Goal: Information Seeking & Learning: Learn about a topic

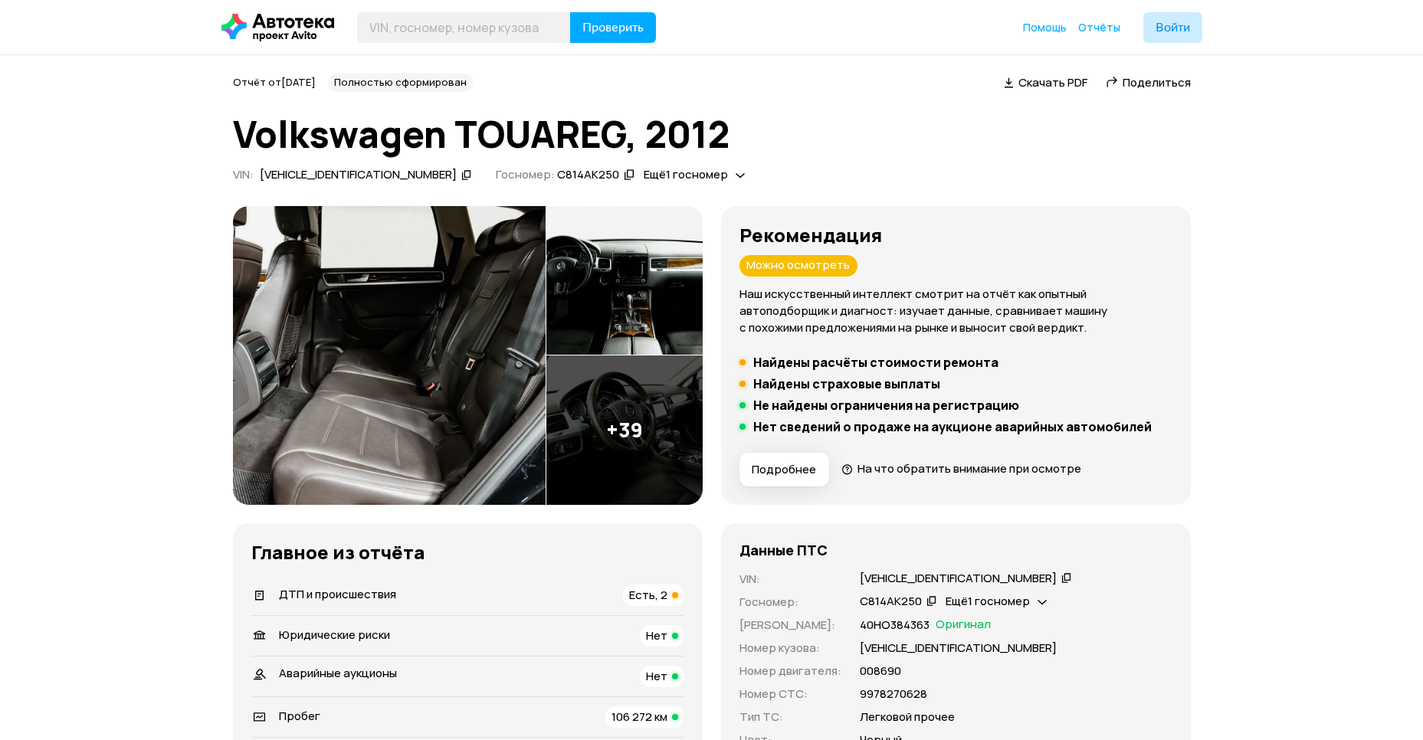
click at [354, 325] on img at bounding box center [389, 355] width 313 height 299
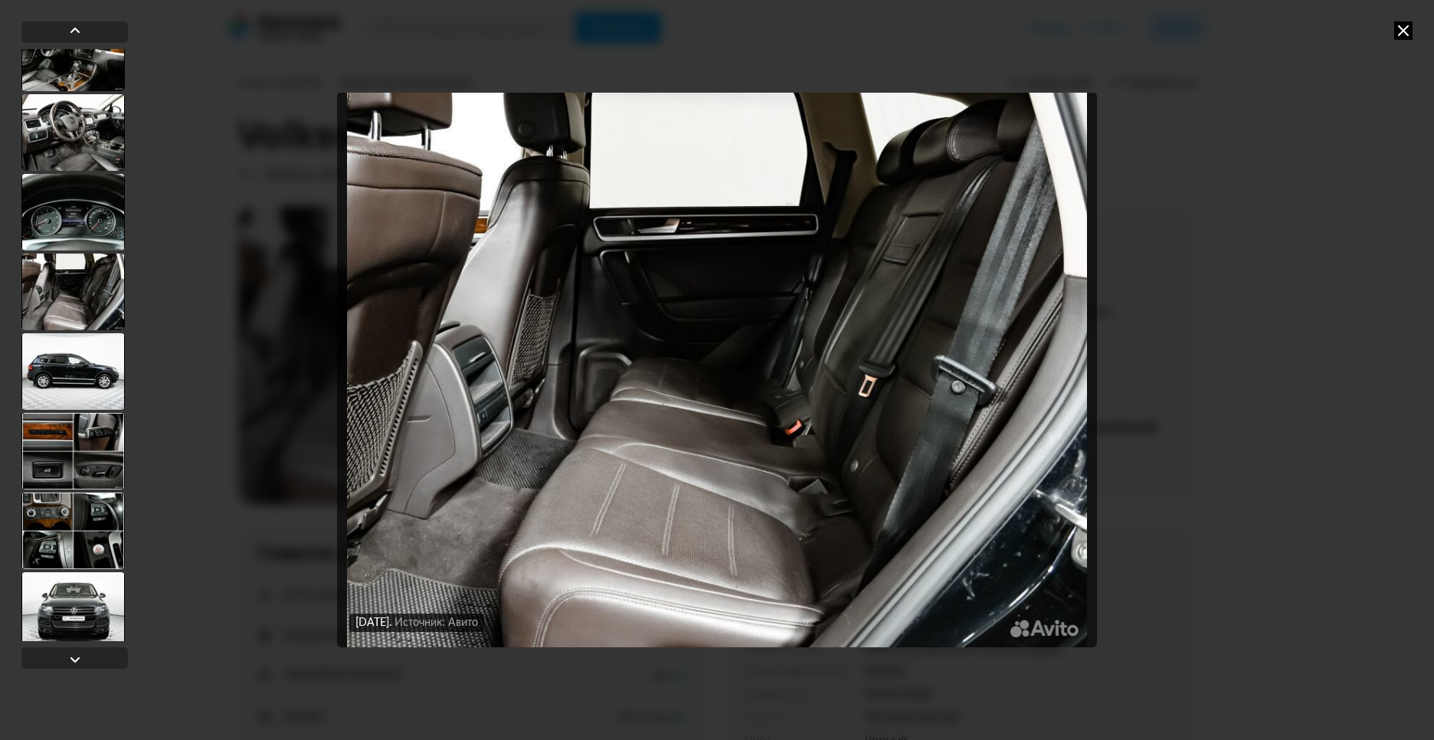
scroll to position [355, 0]
click at [75, 612] on div at bounding box center [72, 610] width 103 height 77
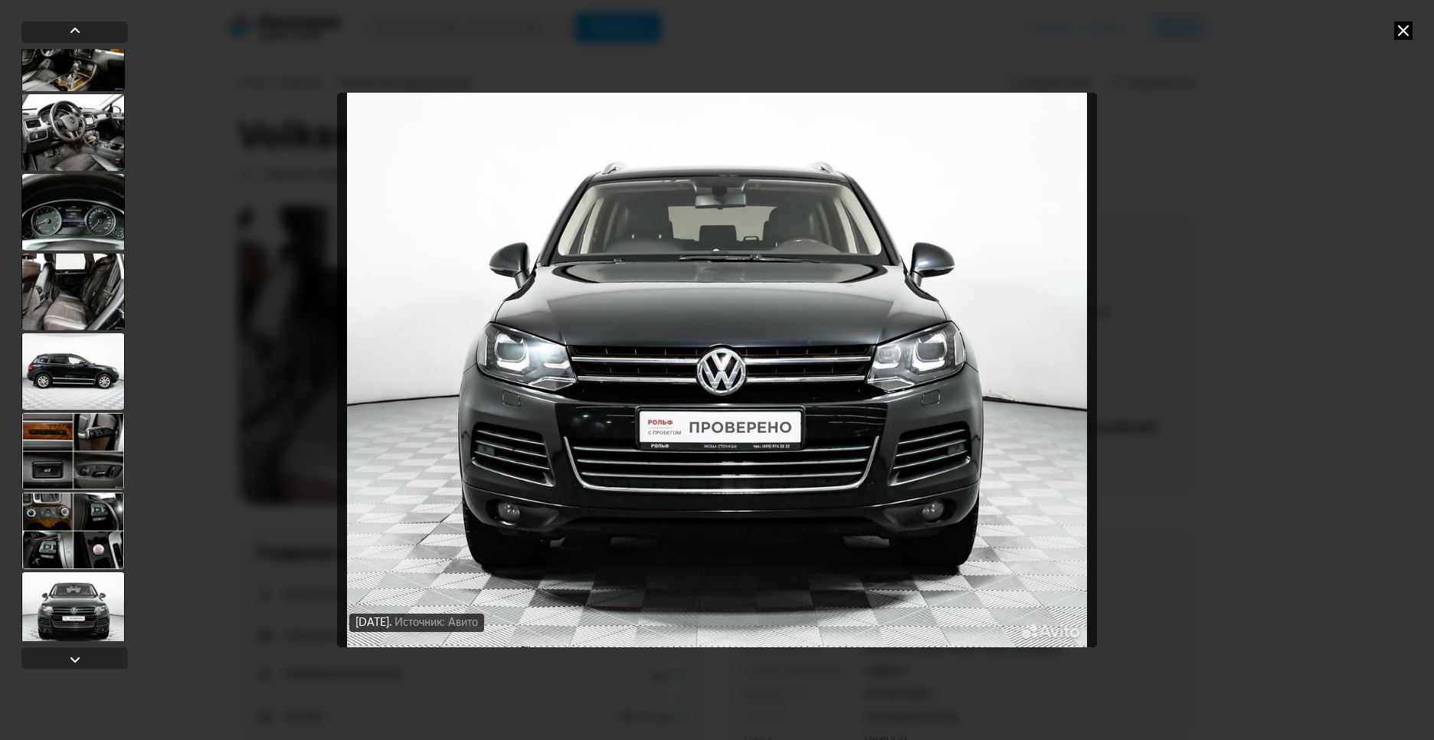
scroll to position [353, 0]
click at [89, 447] on div at bounding box center [72, 451] width 103 height 77
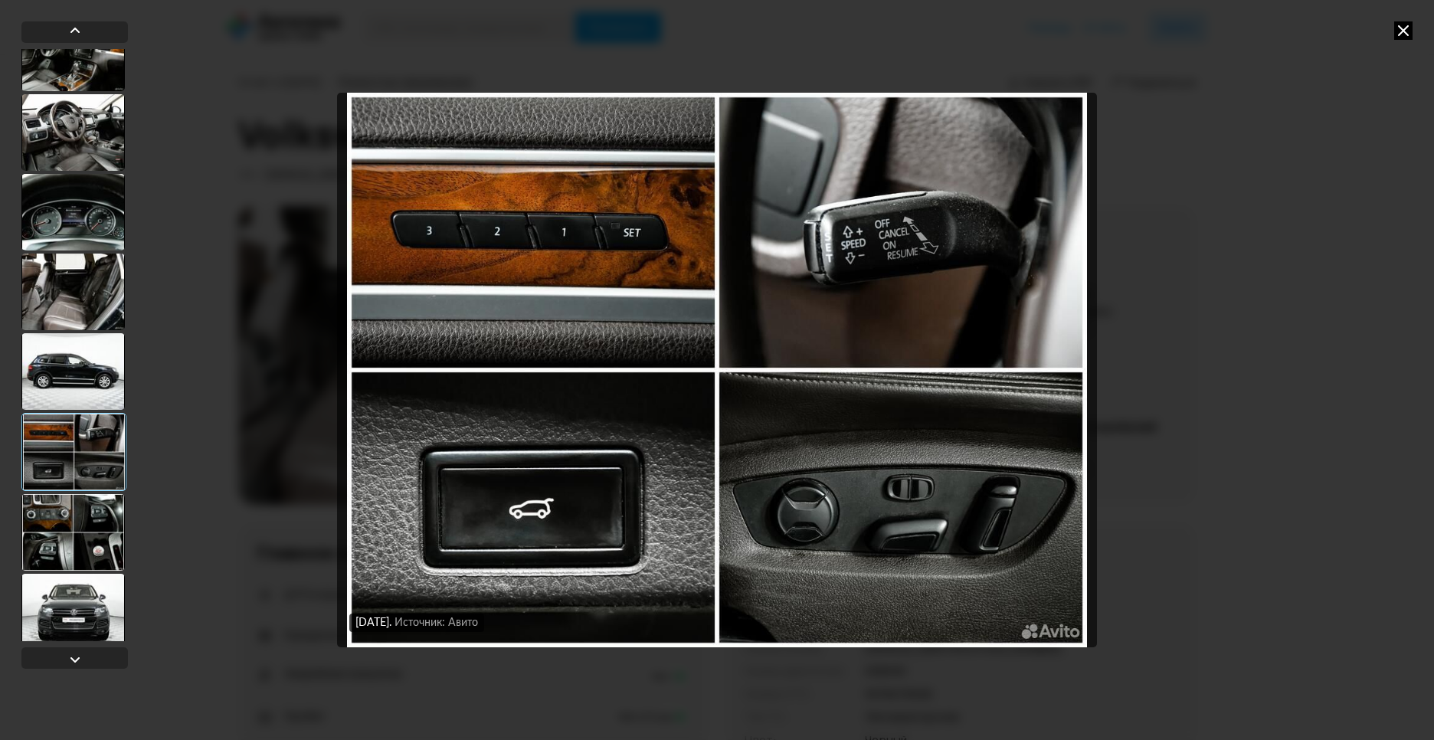
click at [89, 374] on div at bounding box center [72, 371] width 103 height 77
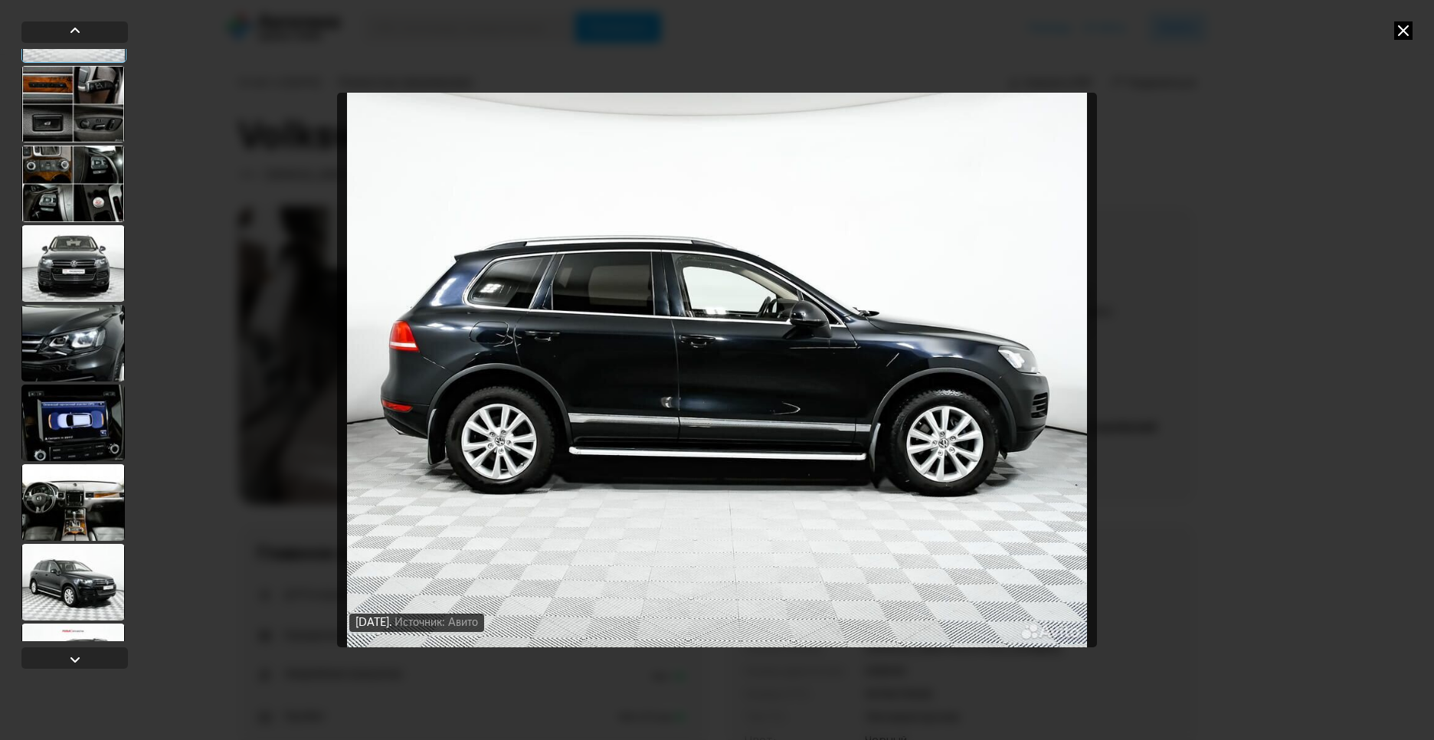
scroll to position [709, 0]
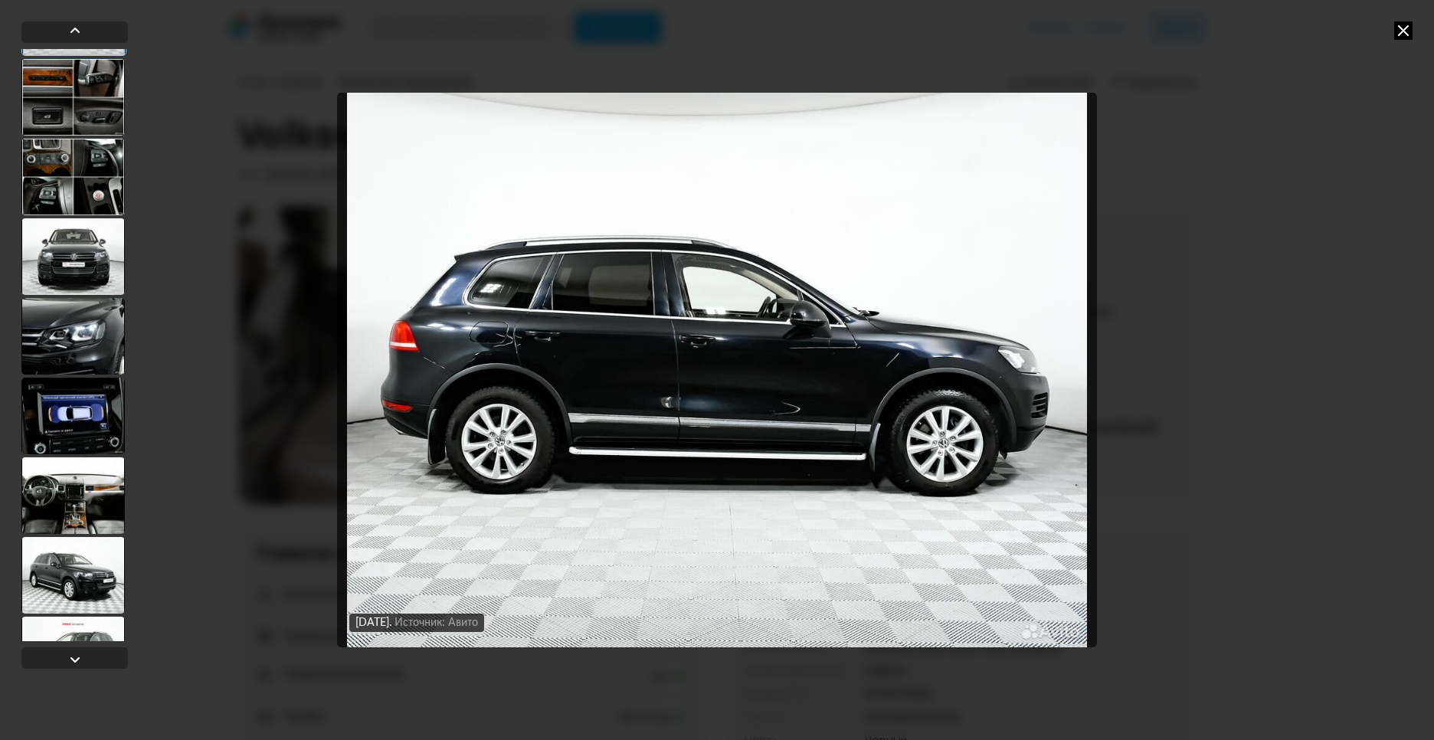
click at [74, 483] on div at bounding box center [72, 495] width 103 height 77
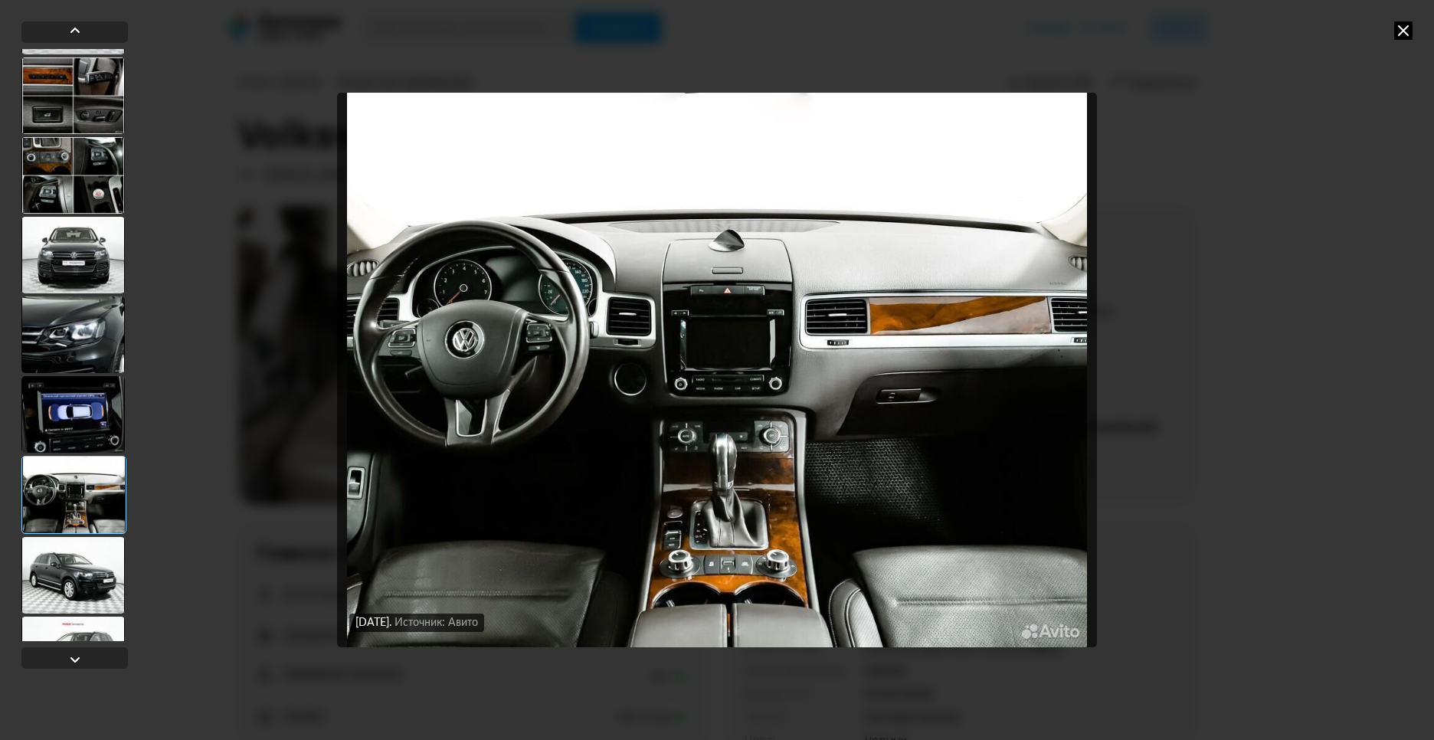
click at [87, 571] on div at bounding box center [72, 575] width 103 height 77
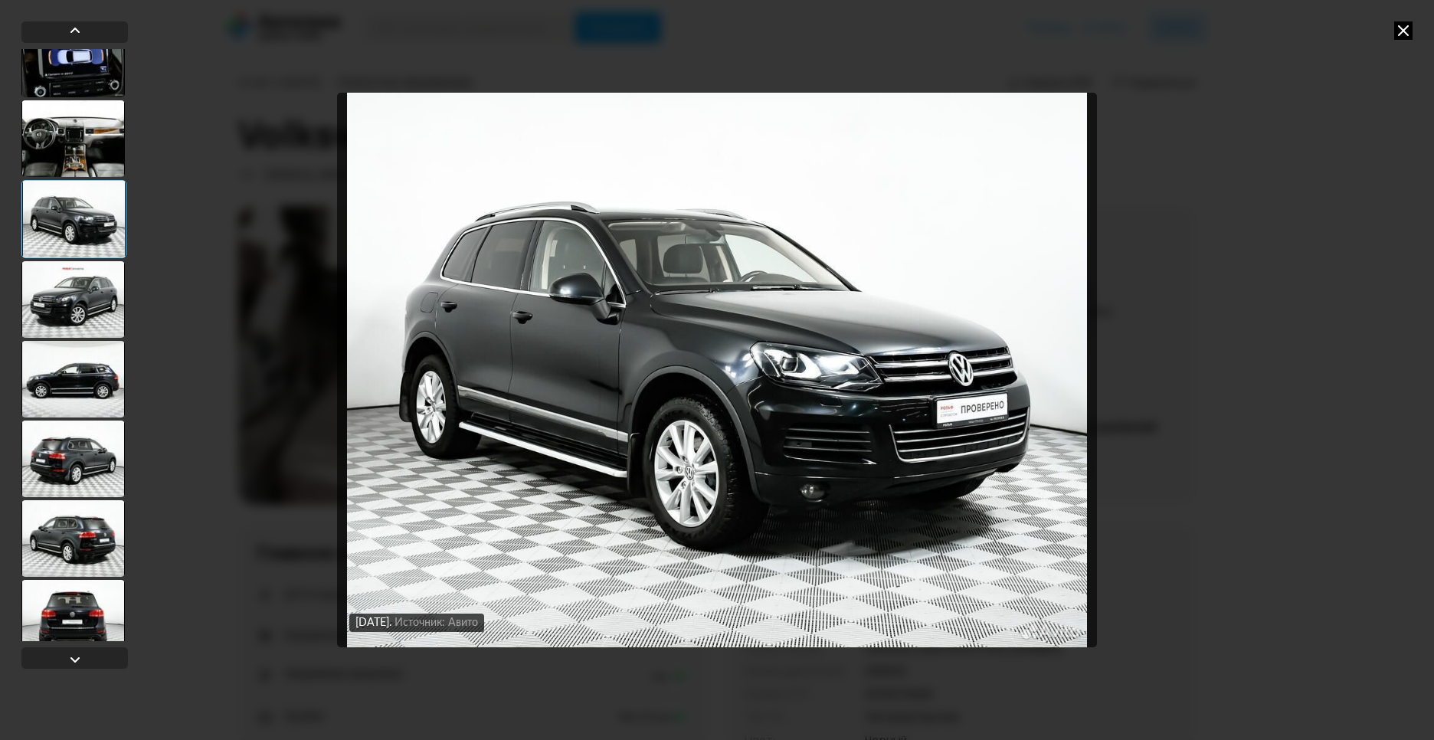
click at [77, 565] on div at bounding box center [72, 538] width 103 height 77
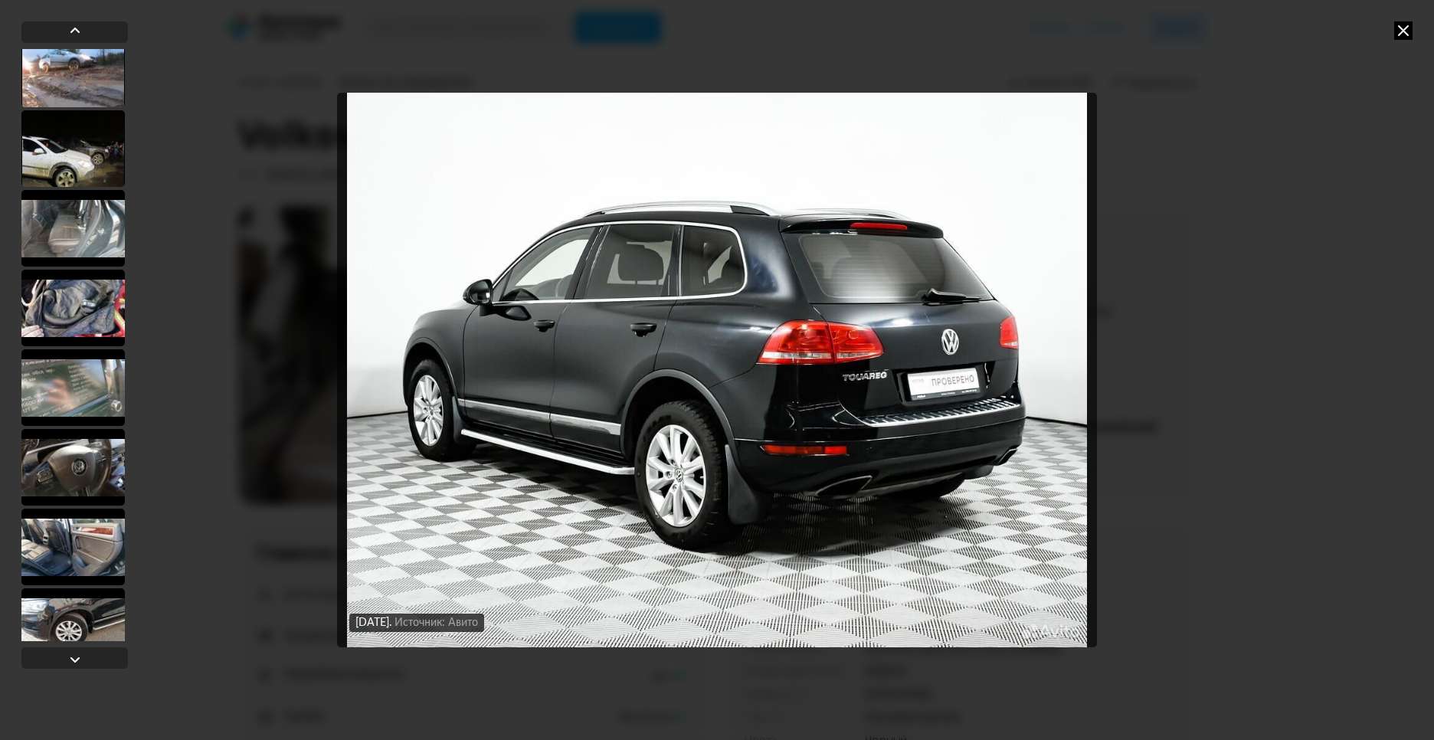
scroll to position [1773, 0]
click at [56, 290] on div at bounding box center [72, 308] width 103 height 77
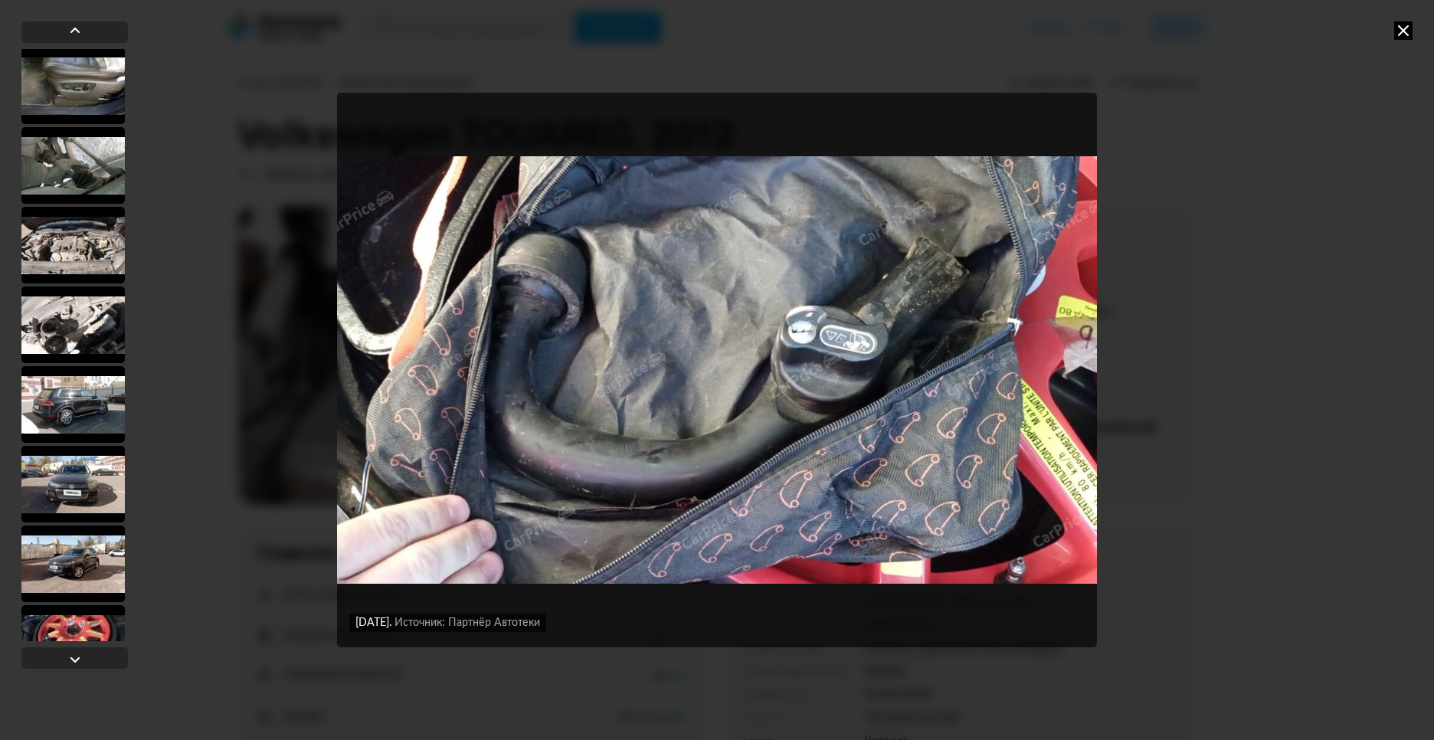
scroll to position [2482, 0]
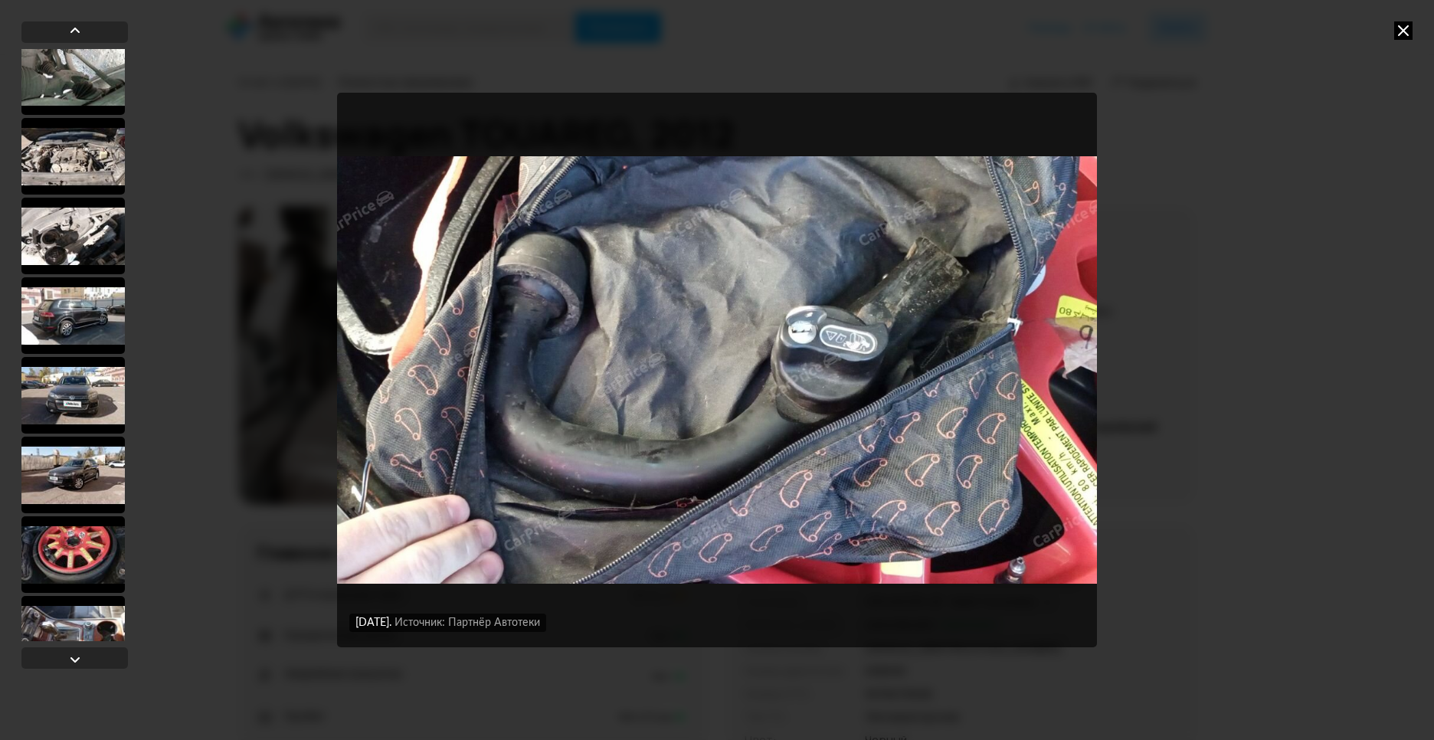
click at [92, 444] on div at bounding box center [72, 475] width 103 height 77
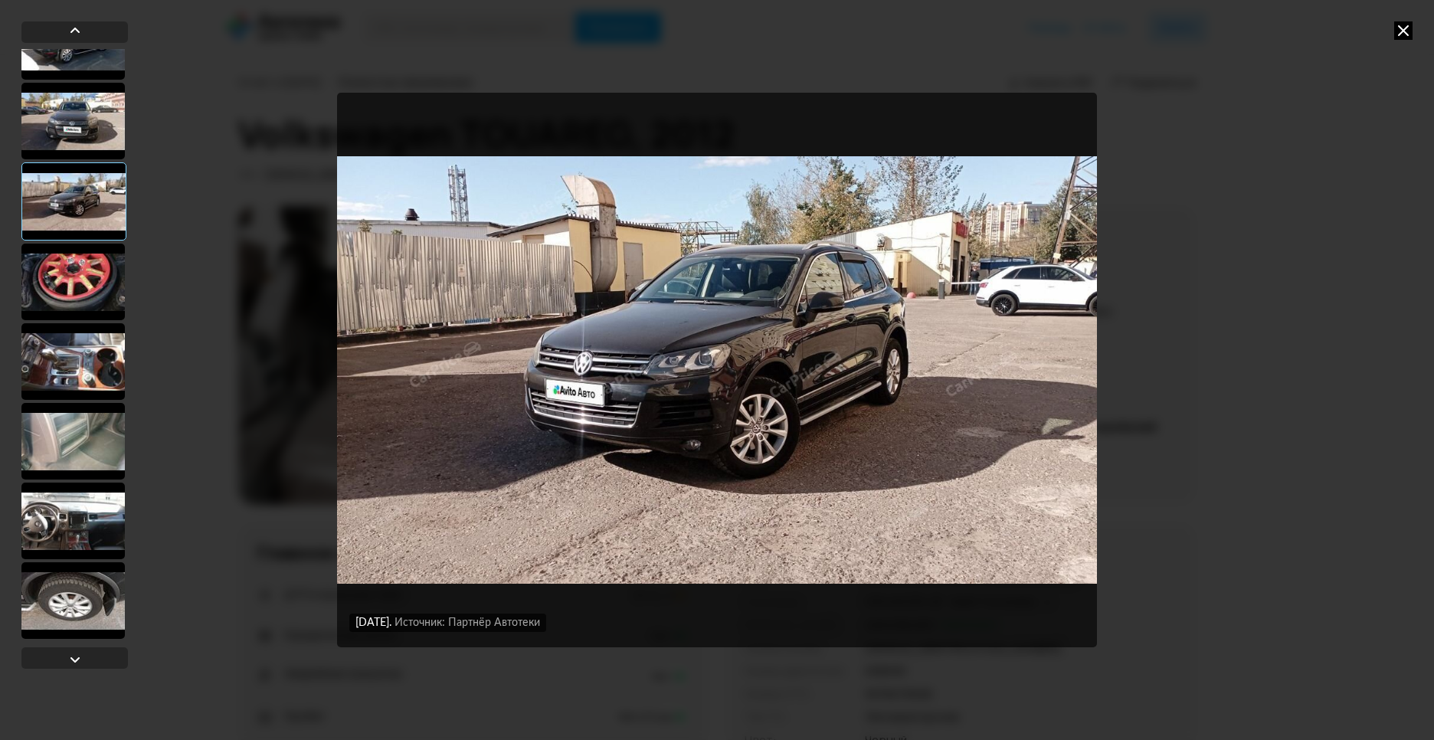
scroll to position [2756, 0]
click at [84, 519] on div at bounding box center [72, 520] width 103 height 77
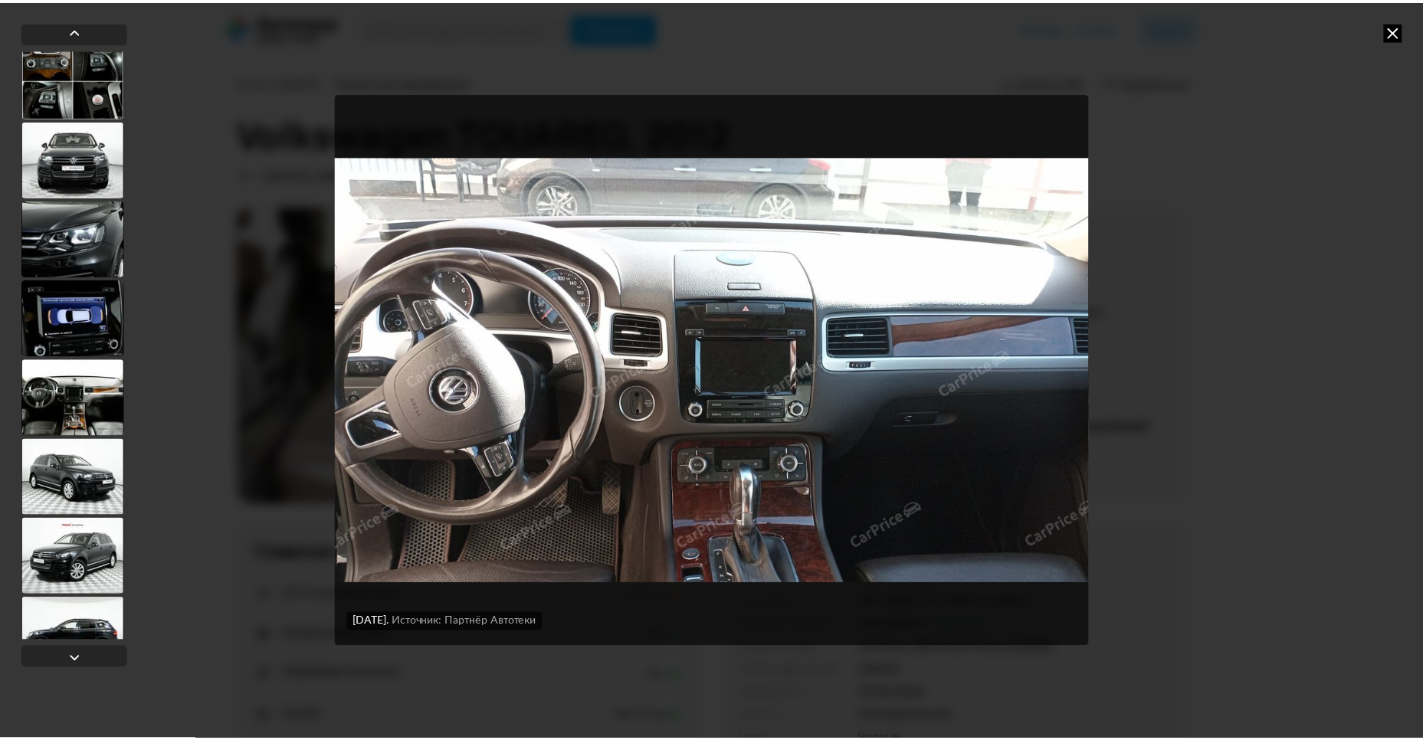
scroll to position [801, 0]
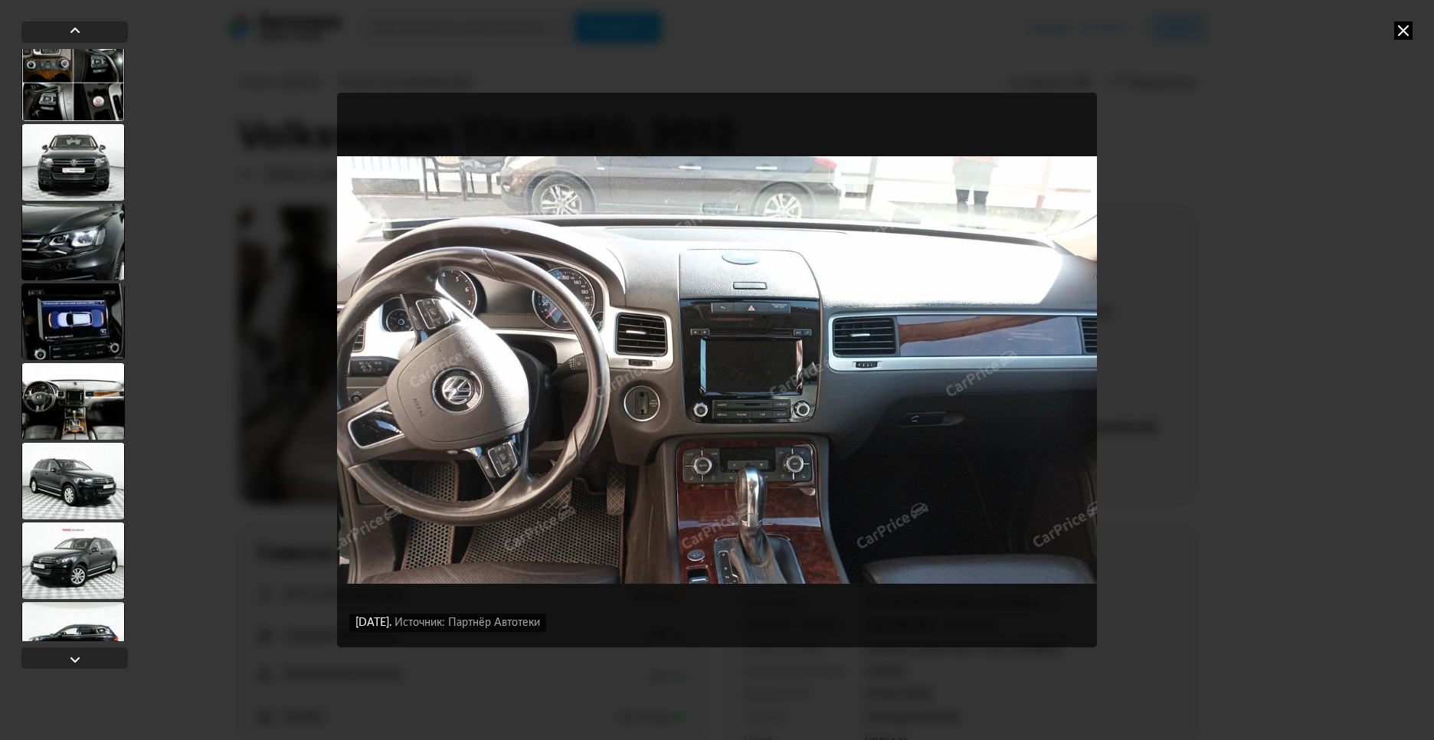
click at [89, 395] on div at bounding box center [72, 401] width 103 height 77
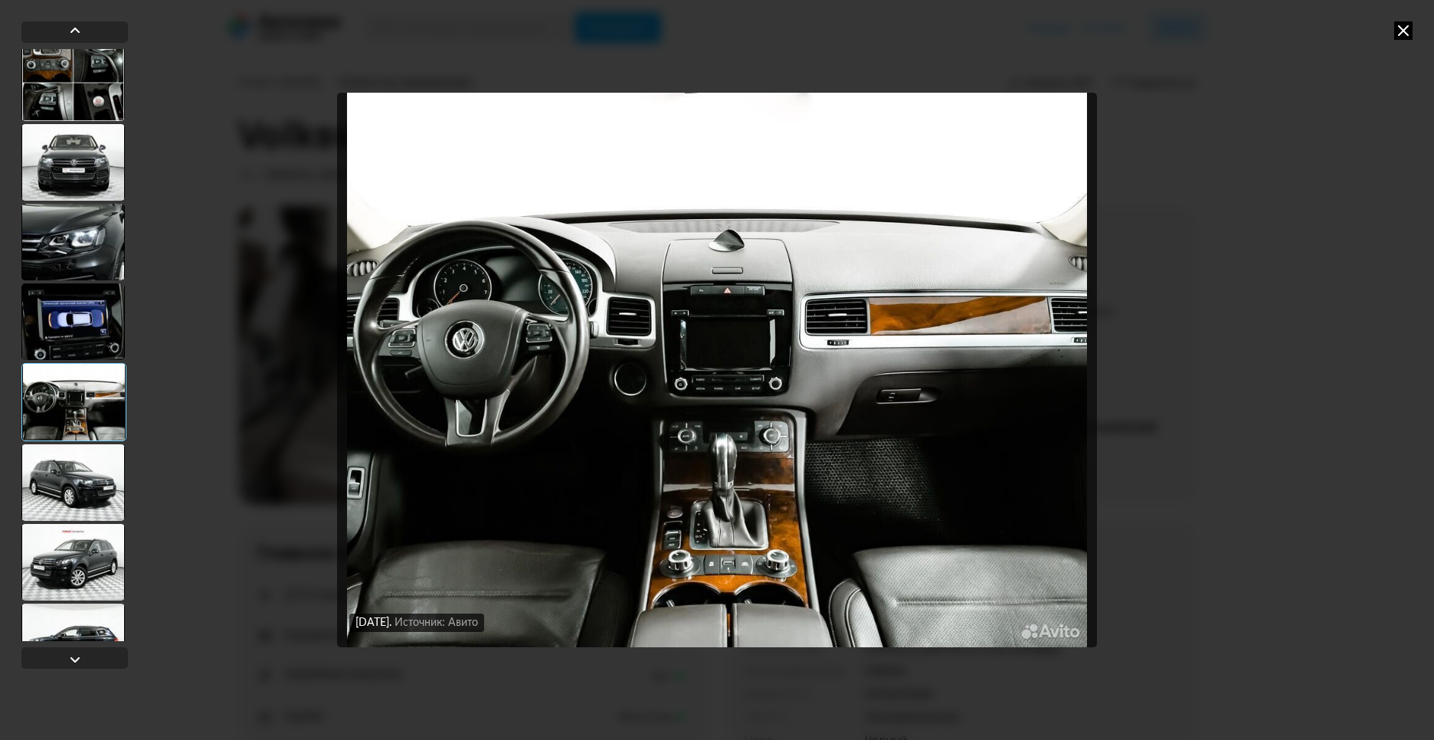
click at [1397, 25] on icon at bounding box center [1403, 30] width 18 height 18
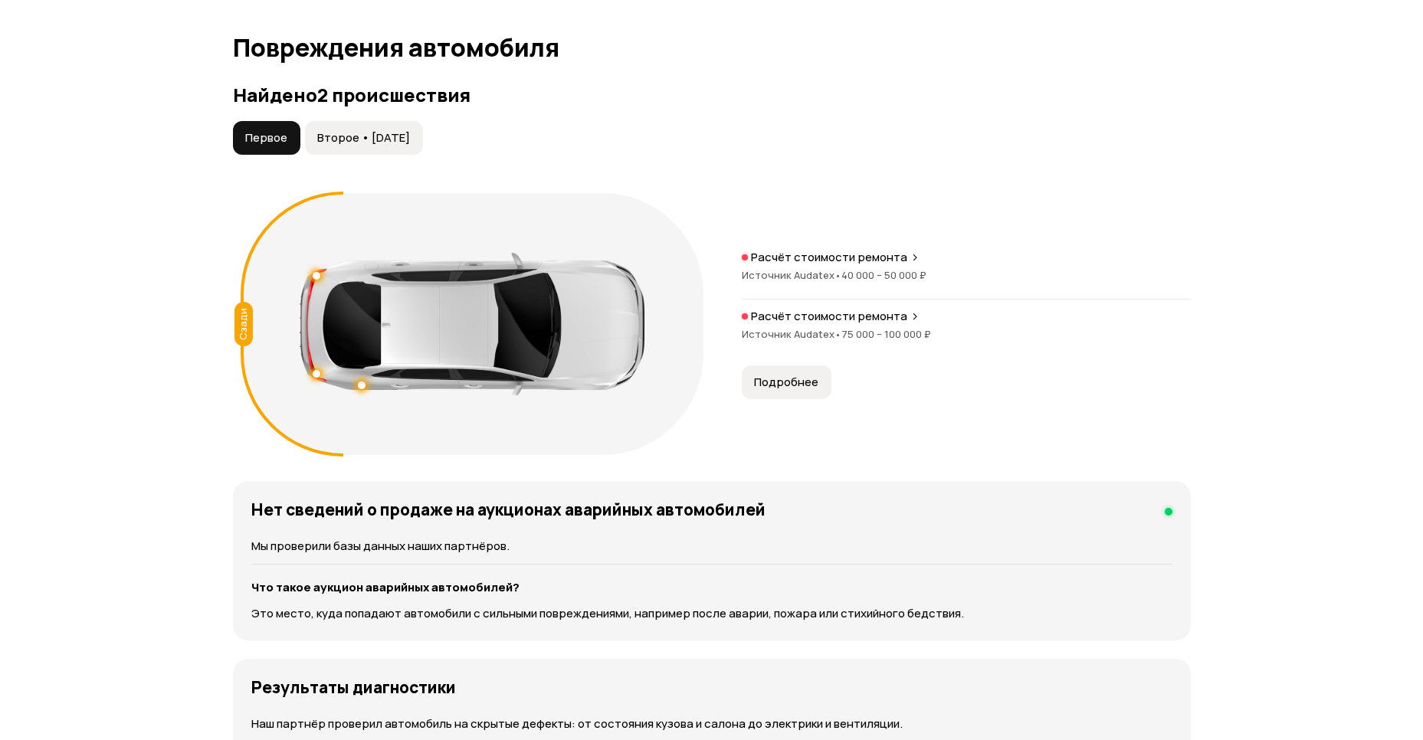
scroll to position [1554, 0]
click at [384, 130] on span "Второе • [DATE]" at bounding box center [363, 137] width 93 height 15
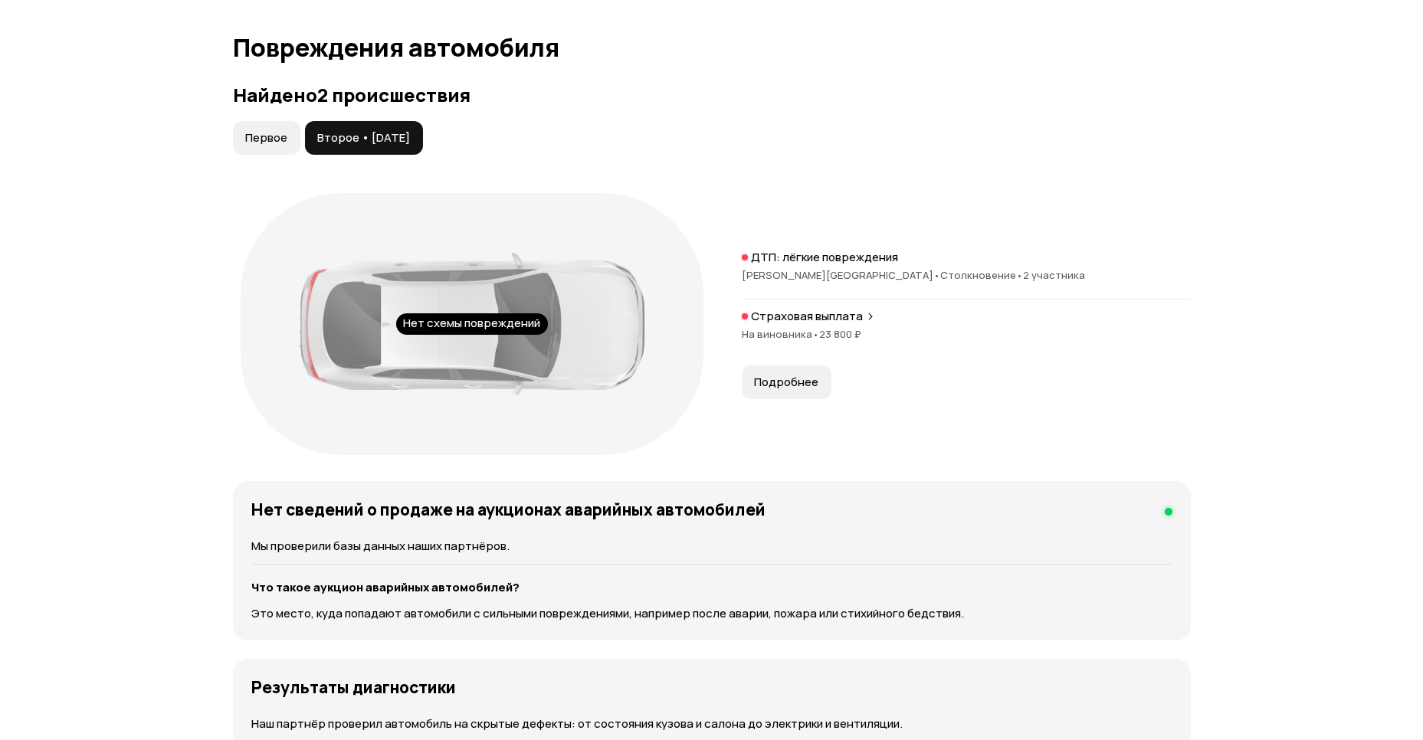
click at [244, 126] on button "Первое" at bounding box center [266, 138] width 67 height 34
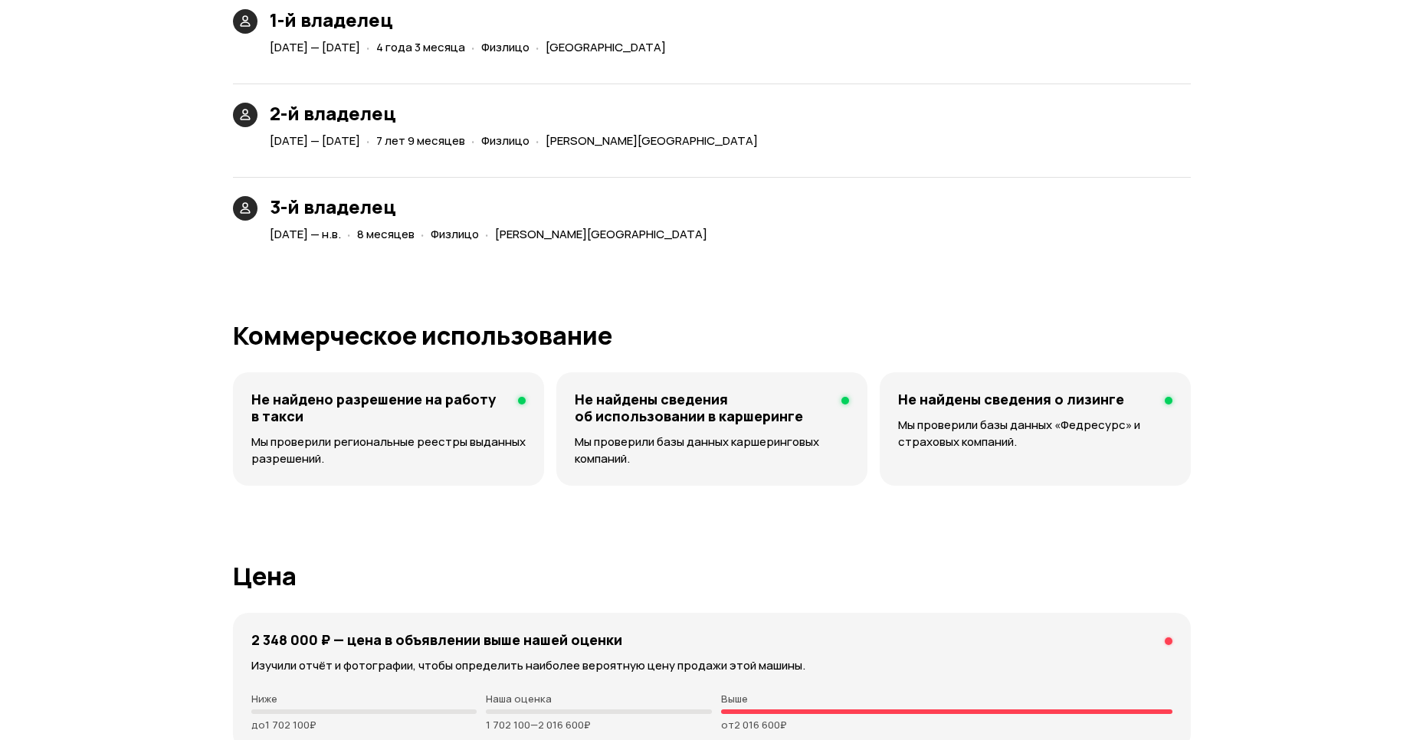
scroll to position [3663, 0]
